Goal: Transaction & Acquisition: Subscribe to service/newsletter

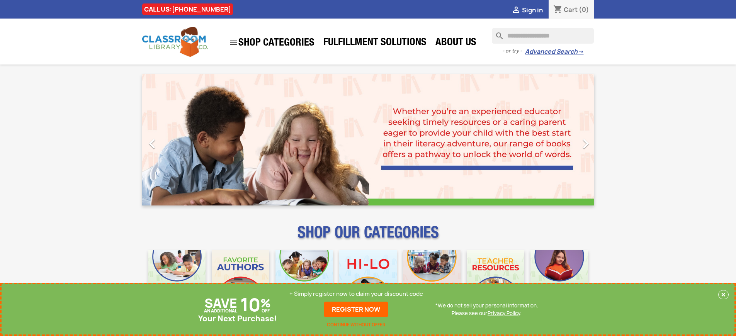
click at [356, 294] on p "+ Simply register now to claim your discount code" at bounding box center [356, 294] width 134 height 8
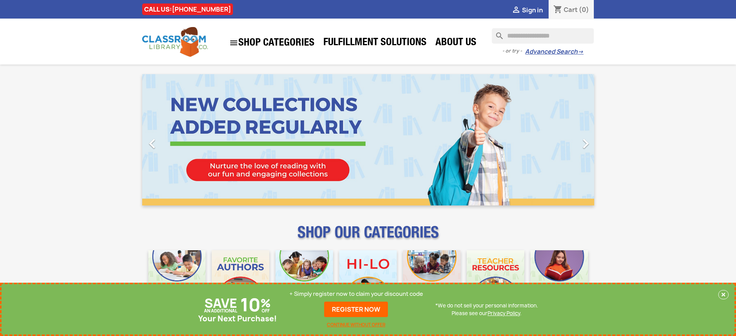
click at [356, 294] on p "+ Simply register now to claim your discount code" at bounding box center [356, 294] width 134 height 8
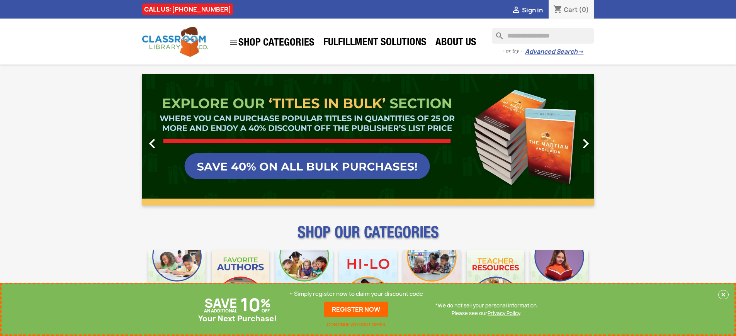
click at [356, 294] on p "+ Simply register now to claim your discount code" at bounding box center [356, 294] width 134 height 8
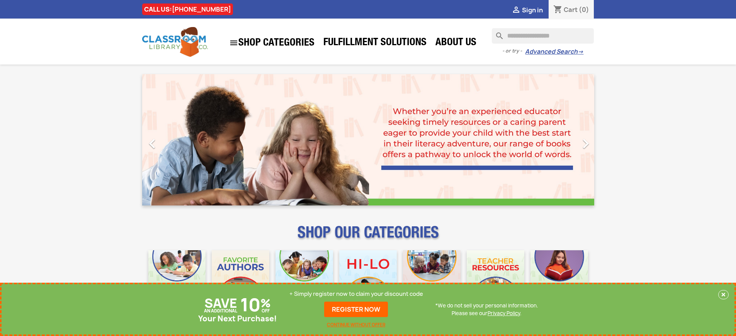
click at [356, 294] on p "+ Simply register now to claim your discount code" at bounding box center [356, 294] width 134 height 8
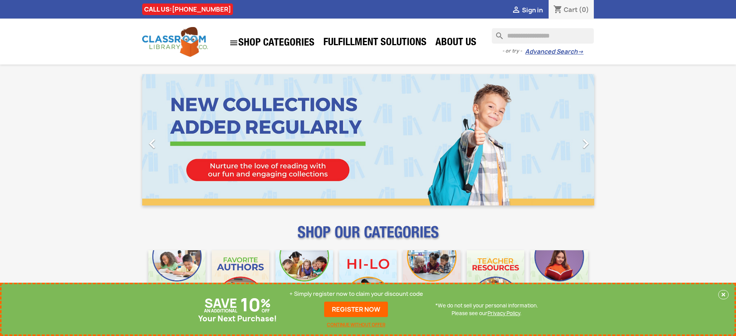
click at [356, 294] on p "+ Simply register now to claim your discount code" at bounding box center [356, 294] width 134 height 8
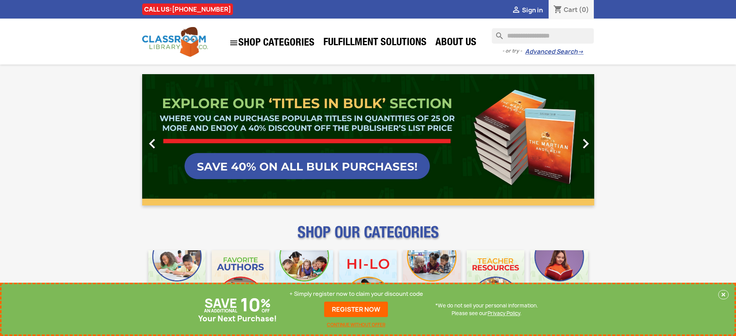
click at [356, 294] on p "+ Simply register now to claim your discount code" at bounding box center [356, 294] width 134 height 8
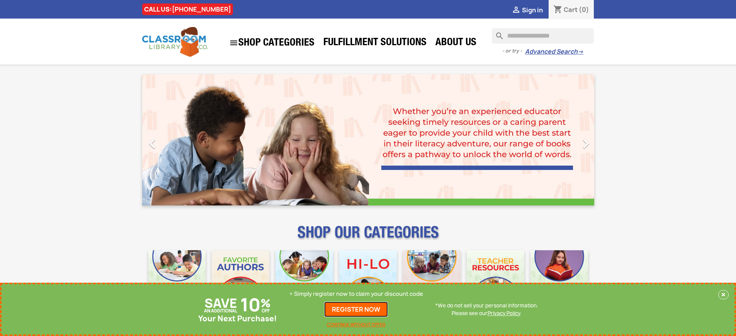
click at [356, 309] on link "REGISTER NOW" at bounding box center [356, 309] width 64 height 15
click at [356, 294] on p "+ Simply register now to claim your discount code" at bounding box center [356, 294] width 134 height 8
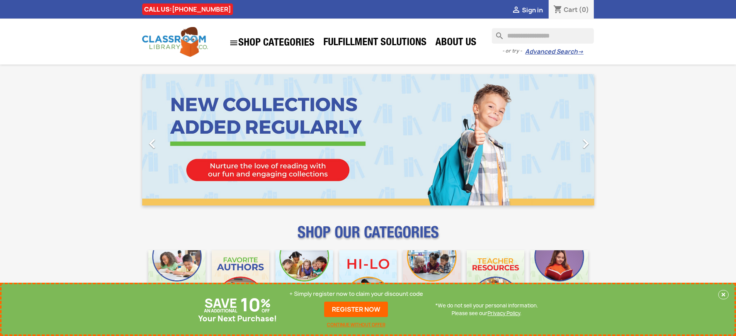
click at [356, 294] on p "+ Simply register now to claim your discount code" at bounding box center [356, 294] width 134 height 8
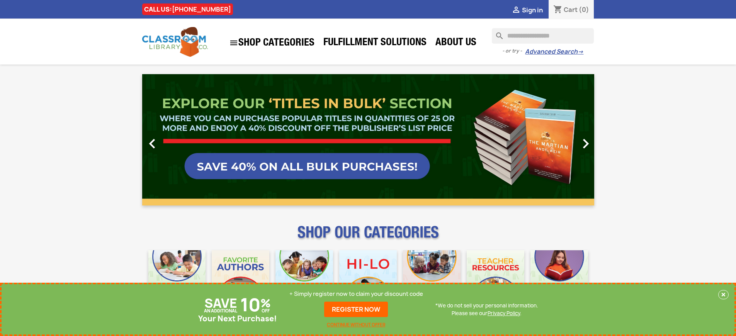
click at [356, 294] on p "+ Simply register now to claim your discount code" at bounding box center [356, 294] width 134 height 8
click at [356, 309] on link "REGISTER NOW" at bounding box center [356, 309] width 64 height 15
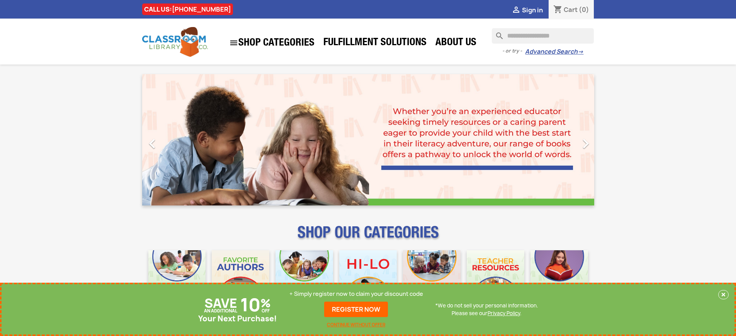
click at [356, 294] on p "+ Simply register now to claim your discount code" at bounding box center [356, 294] width 134 height 8
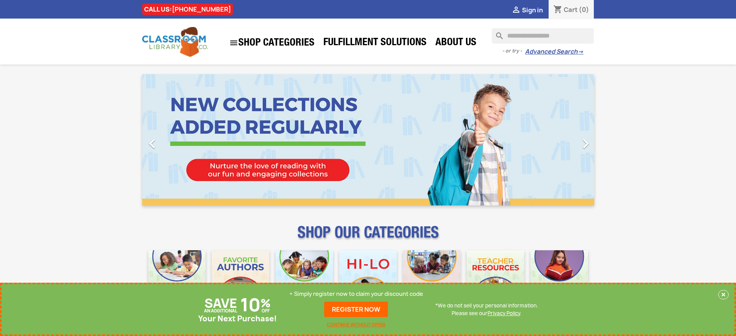
click at [356, 294] on p "+ Simply register now to claim your discount code" at bounding box center [356, 294] width 134 height 8
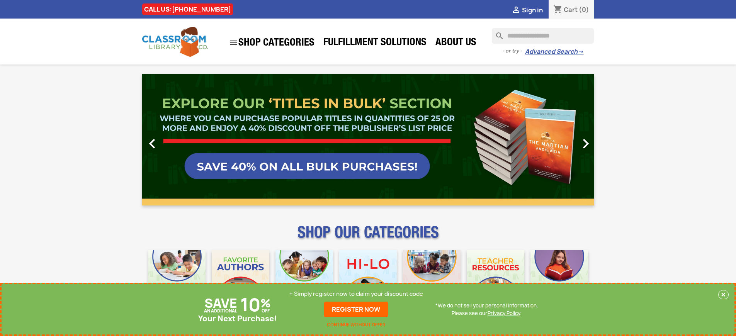
click at [356, 294] on p "+ Simply register now to claim your discount code" at bounding box center [356, 294] width 134 height 8
click at [356, 309] on link "REGISTER NOW" at bounding box center [356, 309] width 64 height 15
